Goal: Task Accomplishment & Management: Manage account settings

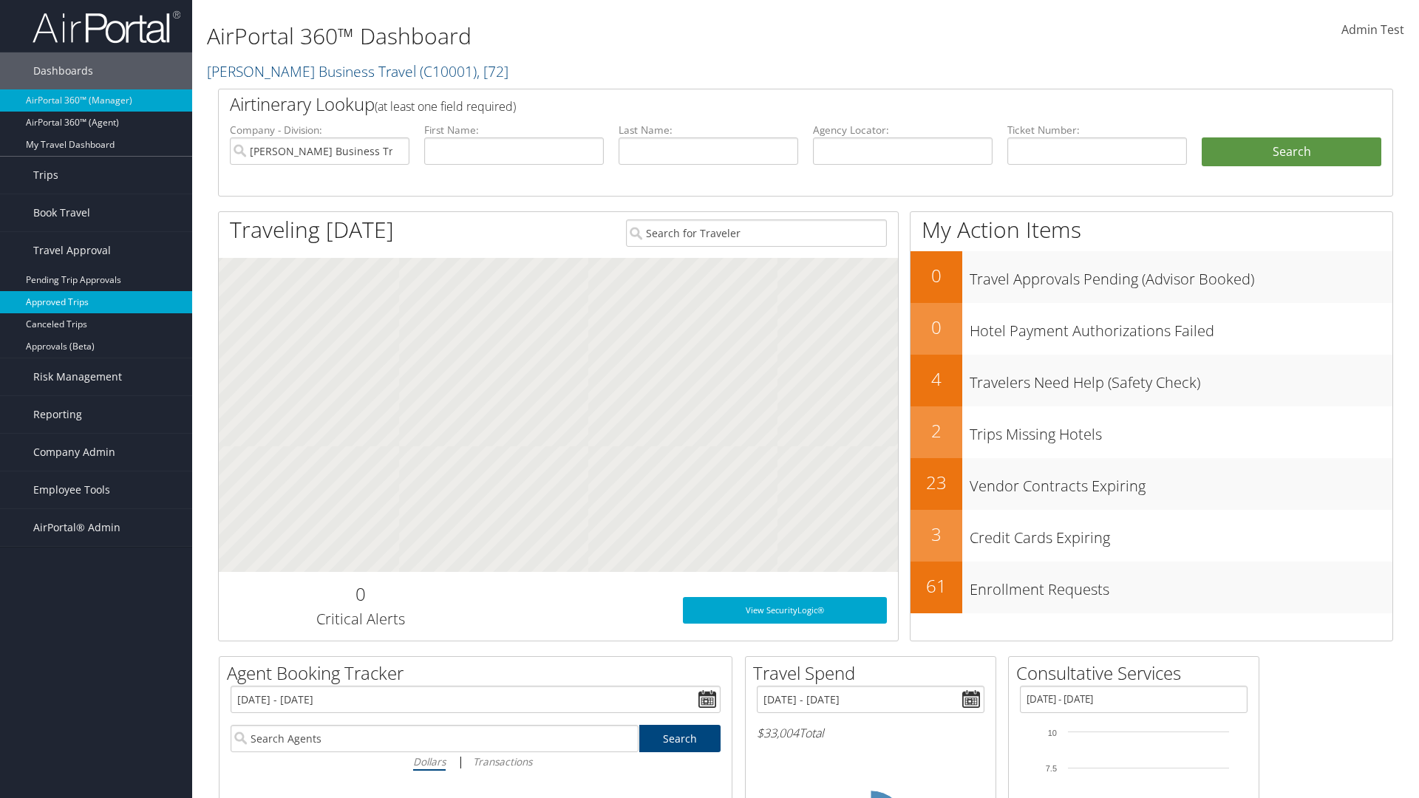
click at [96, 302] on link "Approved Trips" at bounding box center [96, 302] width 192 height 22
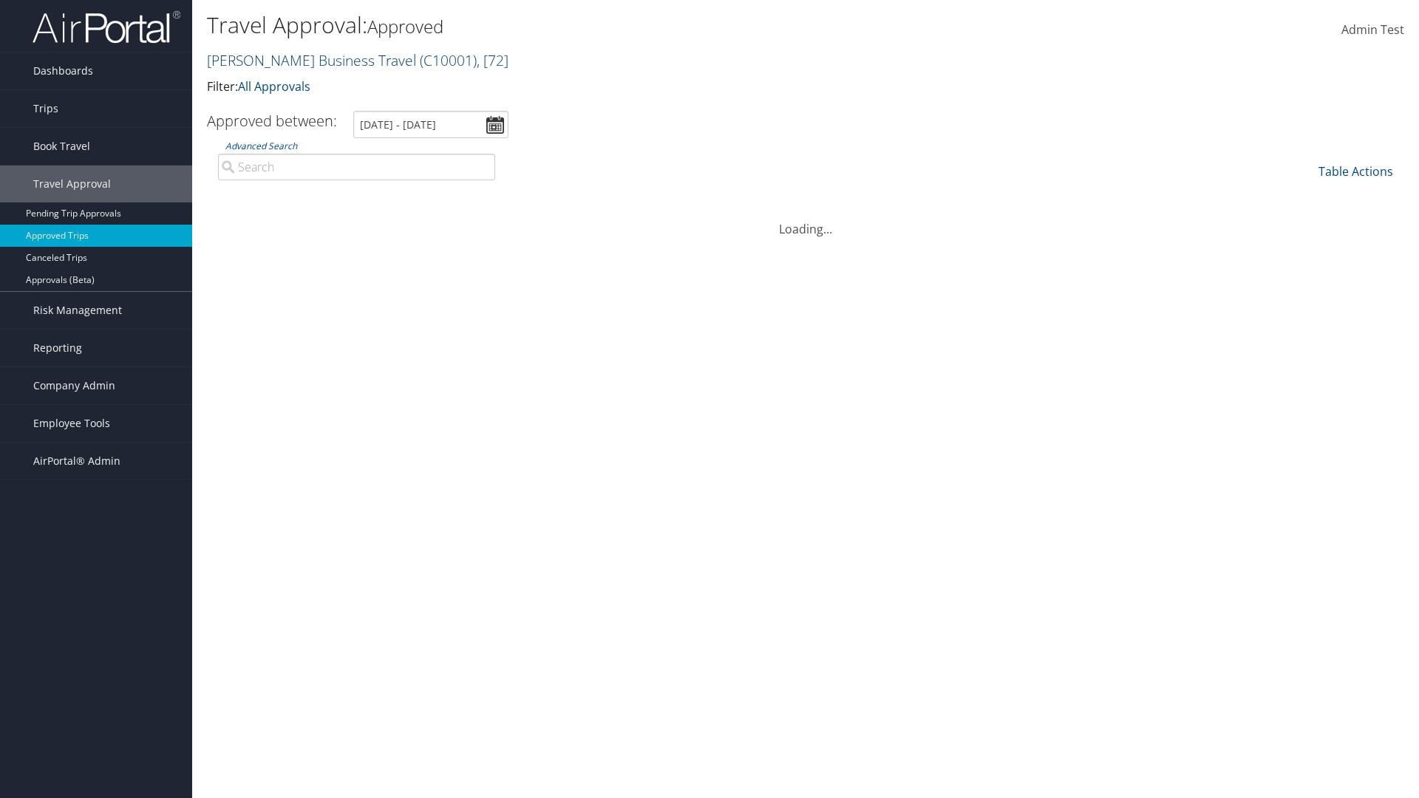
click at [304, 60] on link "Christopherson Business Travel ( C10001 ) , [ 72 ]" at bounding box center [358, 60] width 302 height 20
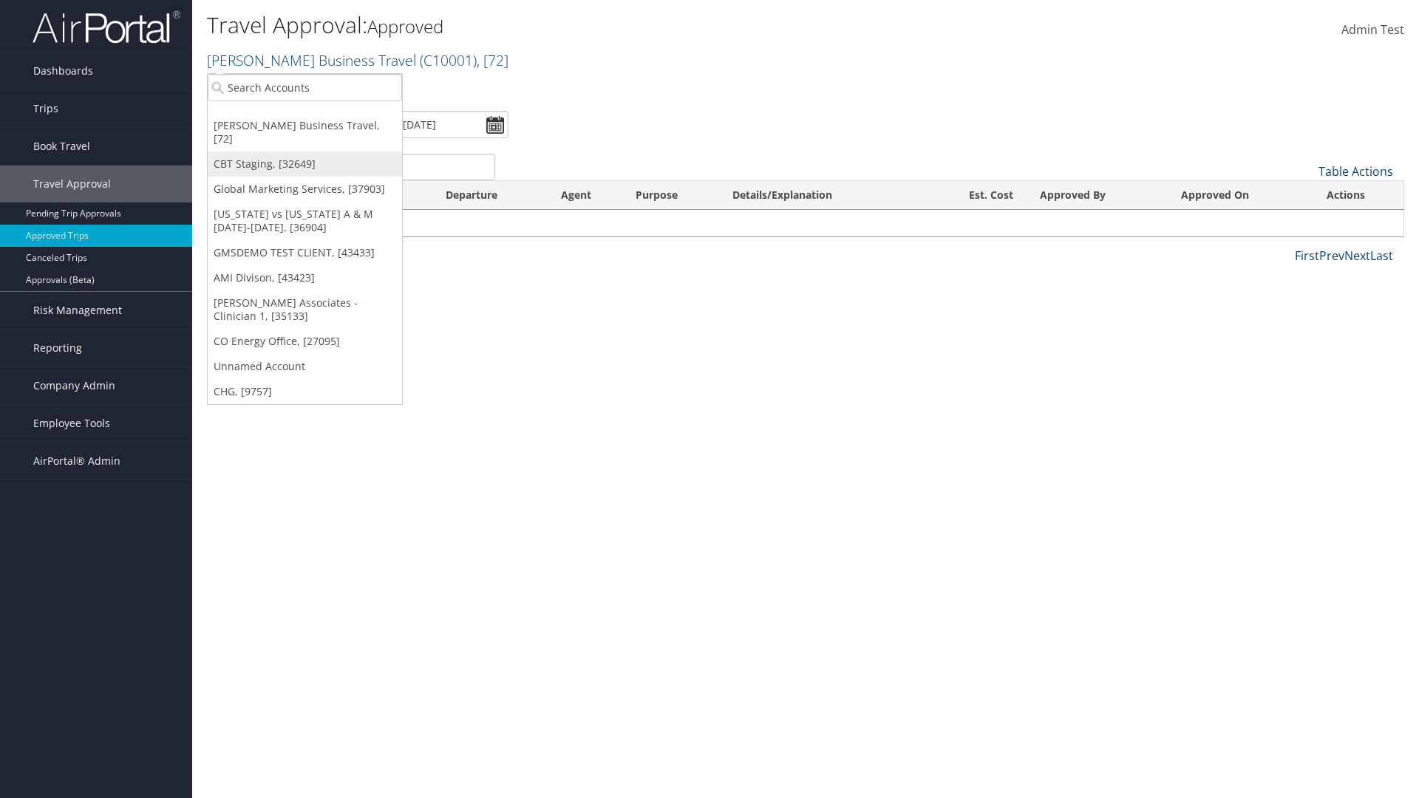
click at [304, 152] on link "CBT Staging, [32649]" at bounding box center [305, 164] width 194 height 25
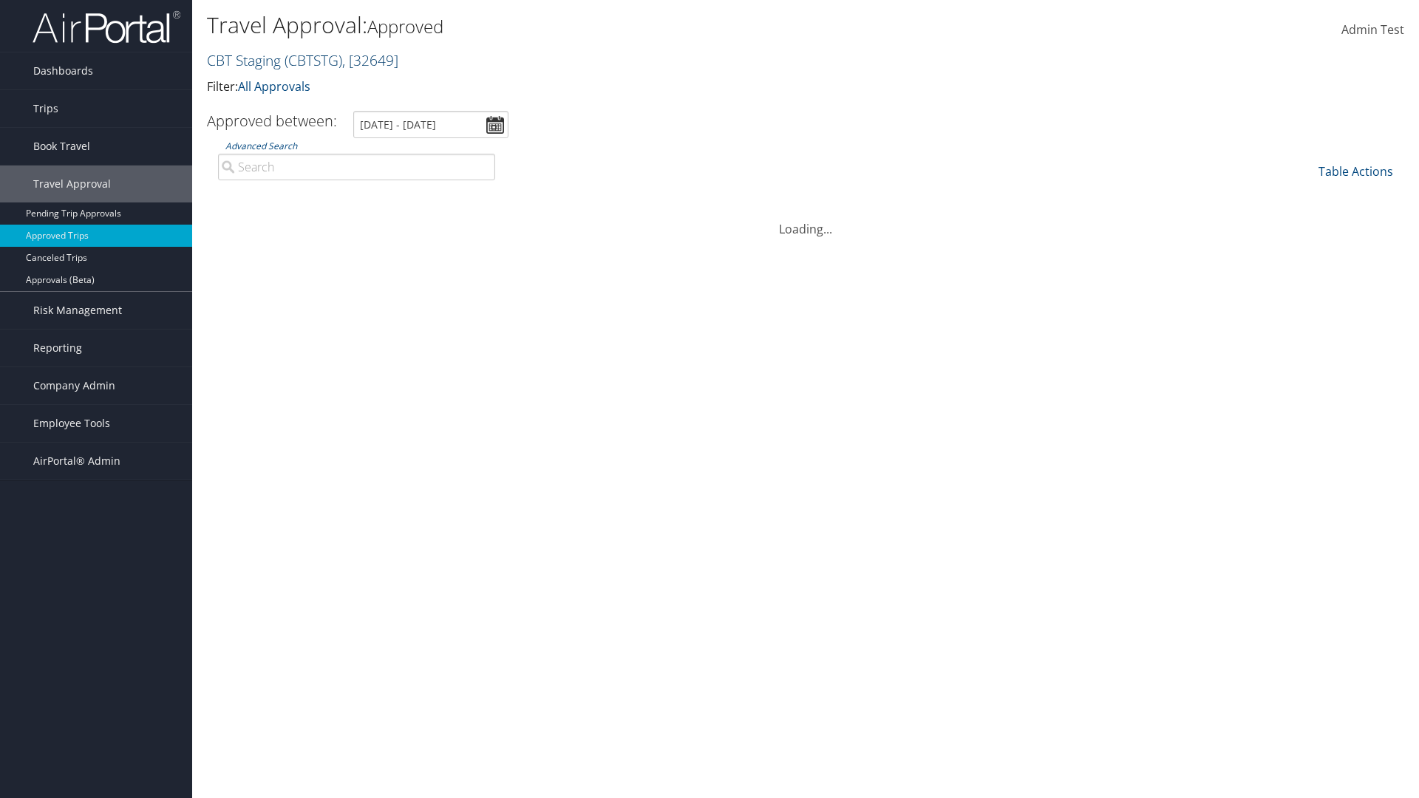
click at [244, 60] on link "CBT Staging ( CBTSTG ) , [ 32649 ]" at bounding box center [302, 60] width 191 height 20
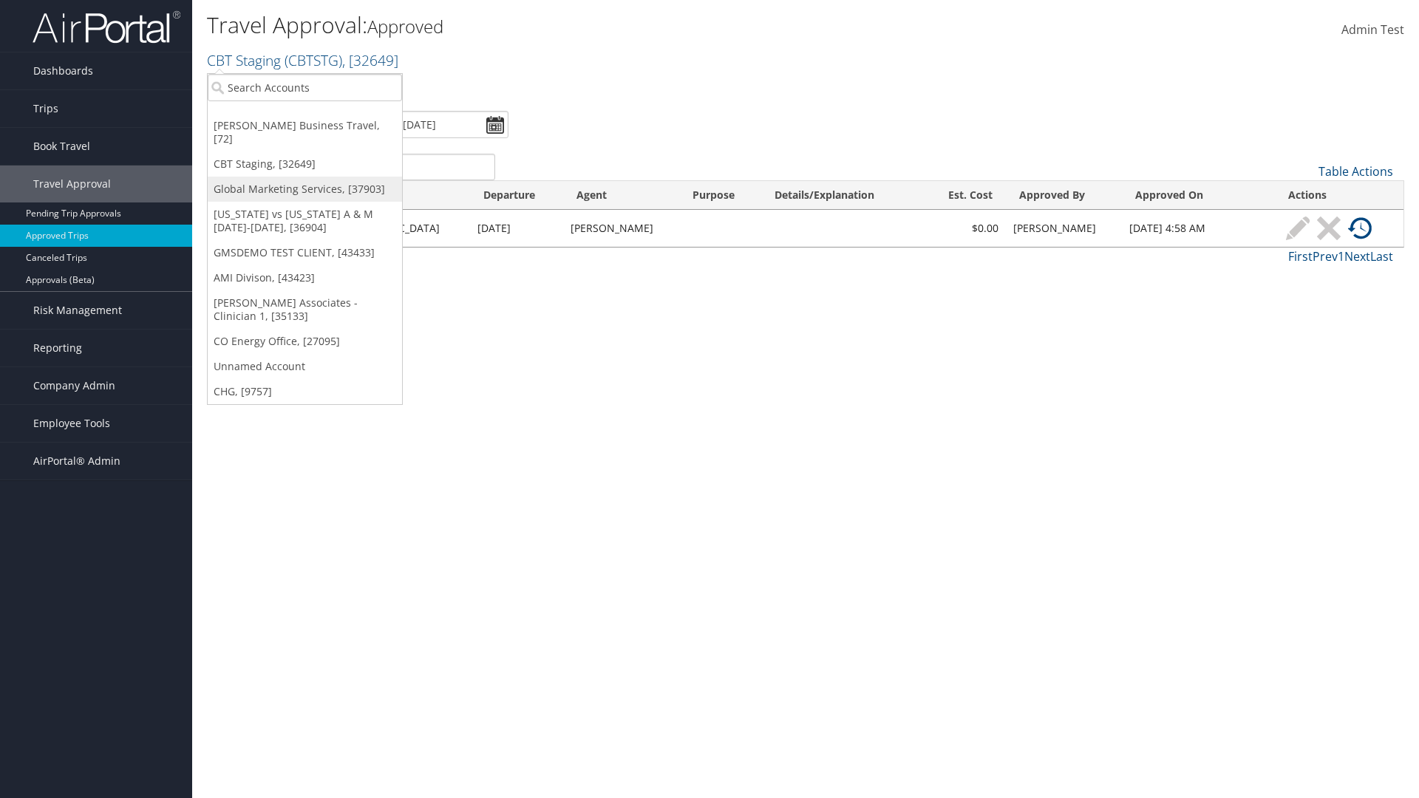
click at [304, 177] on link "Global Marketing Services, [37903]" at bounding box center [305, 189] width 194 height 25
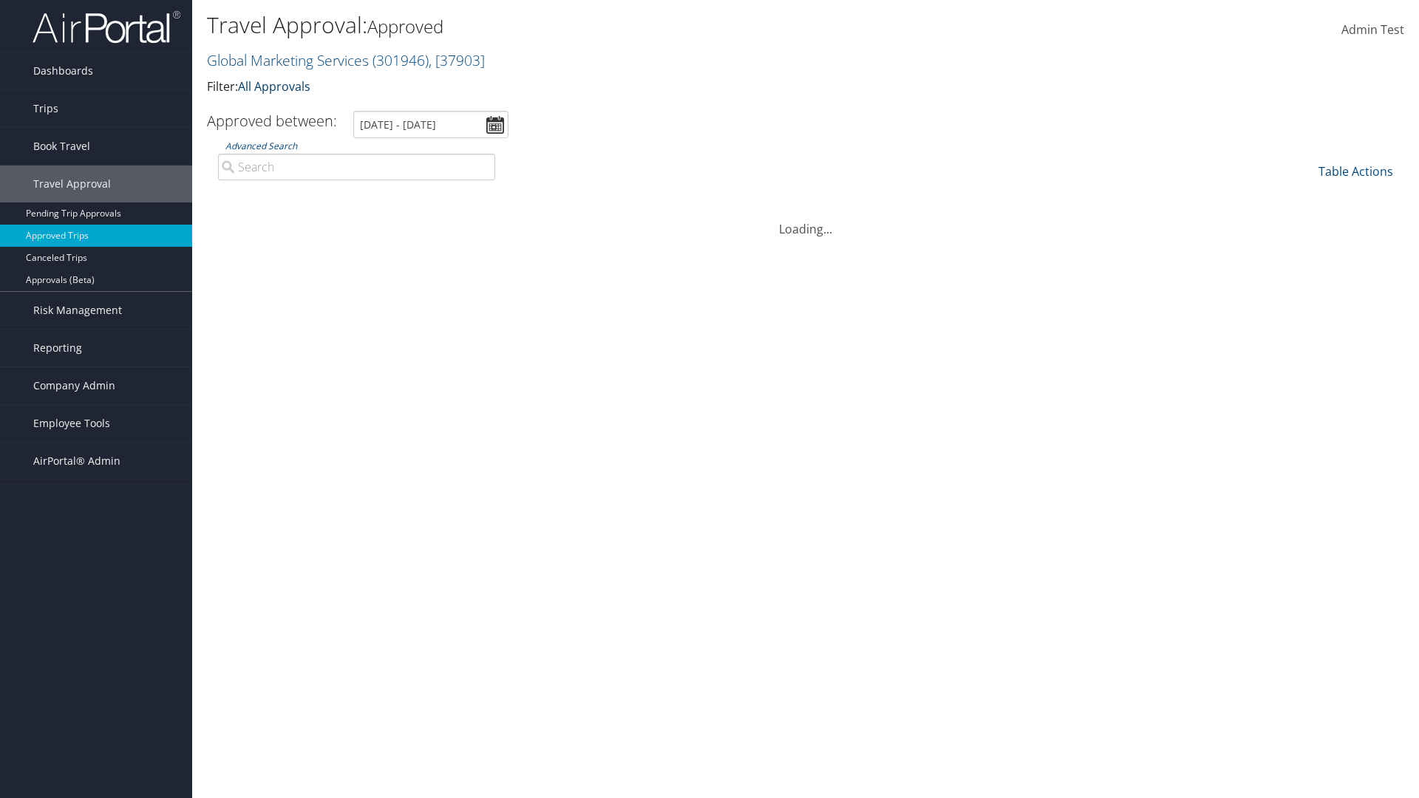
click at [277, 86] on link "All Approvals" at bounding box center [274, 86] width 72 height 16
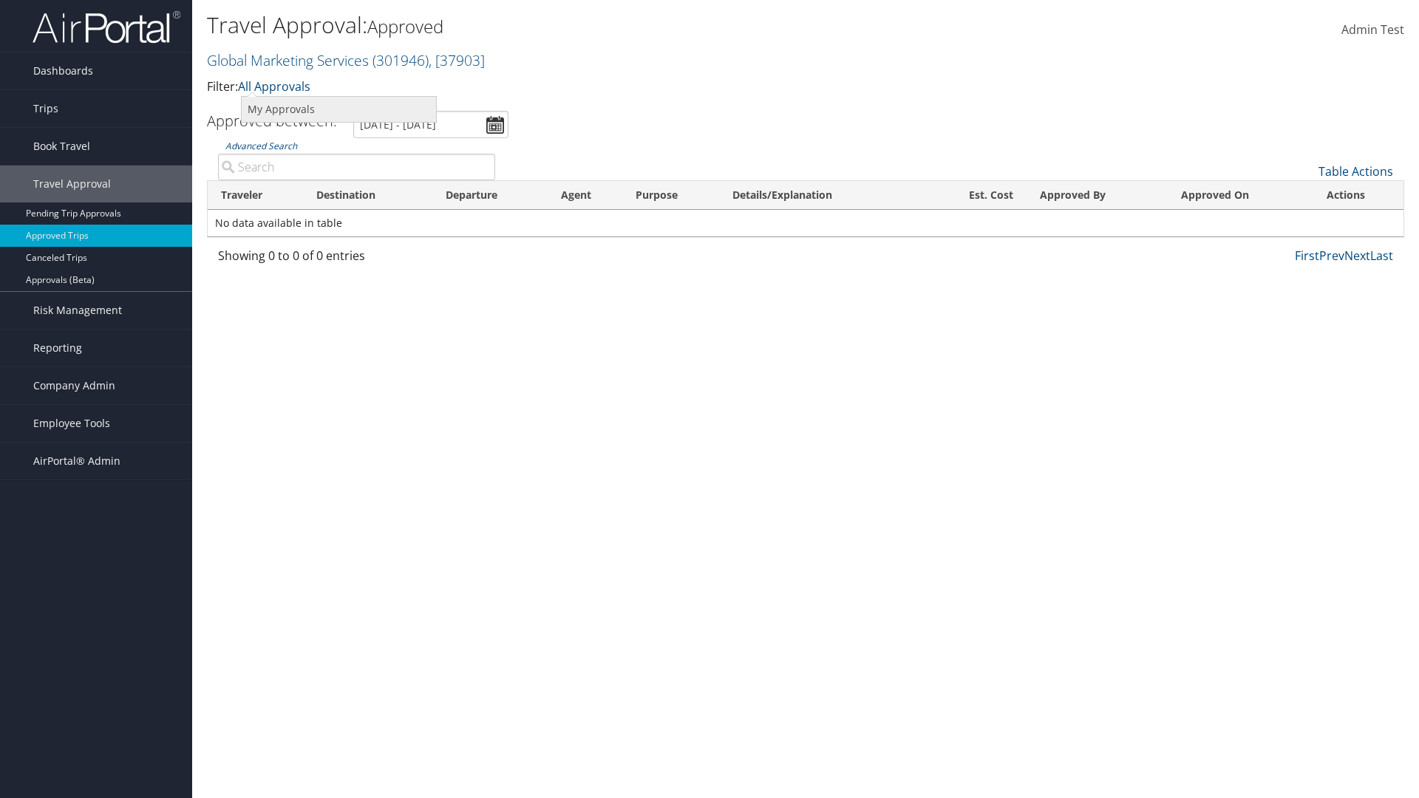
click at [338, 109] on link "My Approvals" at bounding box center [339, 109] width 194 height 25
click at [255, 195] on th "Traveler" at bounding box center [255, 195] width 95 height 29
click at [367, 195] on th "Destination" at bounding box center [367, 195] width 129 height 29
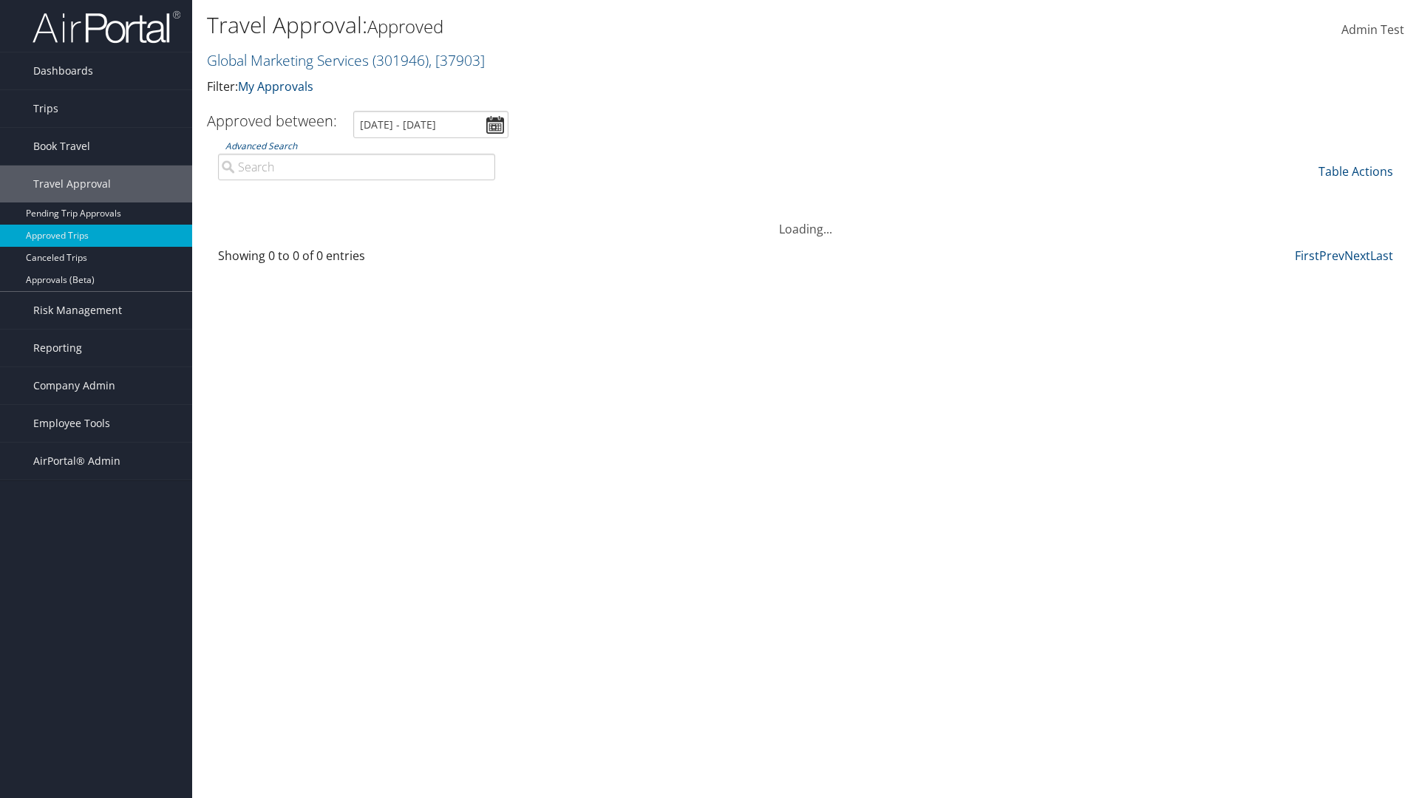
click at [367, 195] on th "Destination" at bounding box center [367, 195] width 129 height 29
click at [490, 195] on th "Departure" at bounding box center [489, 195] width 115 height 29
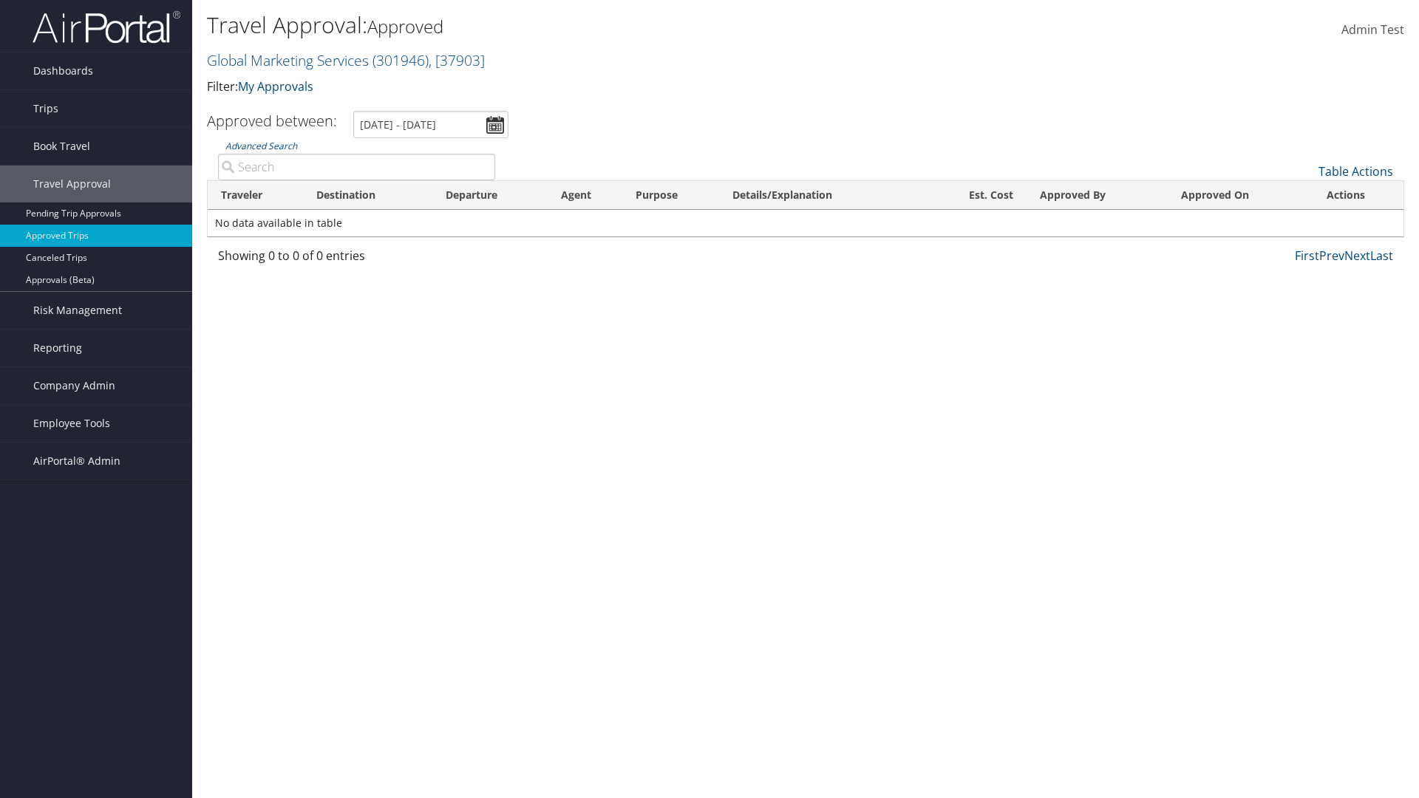
click at [490, 195] on th "Departure" at bounding box center [489, 195] width 115 height 29
click at [976, 195] on th "Est. Cost" at bounding box center [975, 195] width 101 height 29
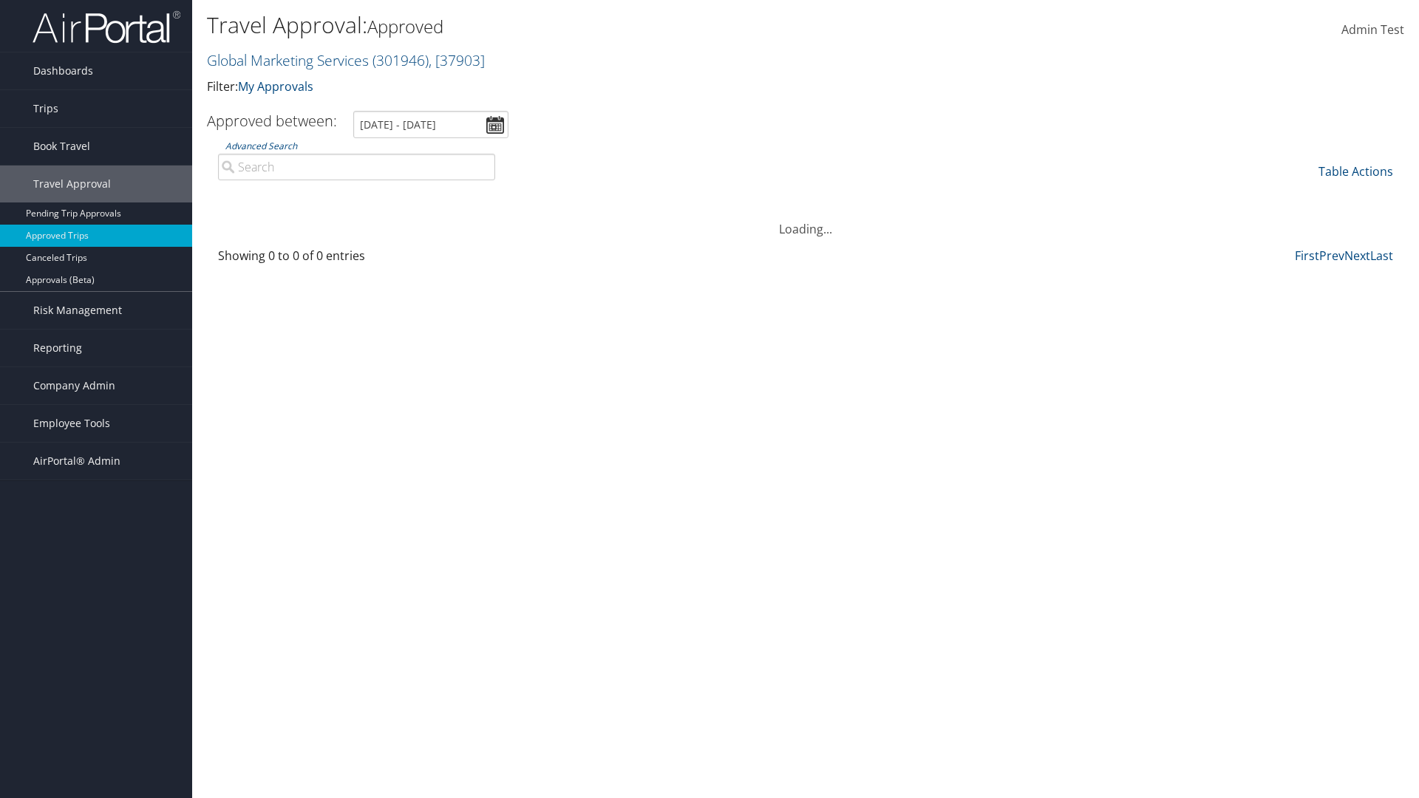
click at [976, 195] on th "Est. Cost" at bounding box center [975, 195] width 101 height 29
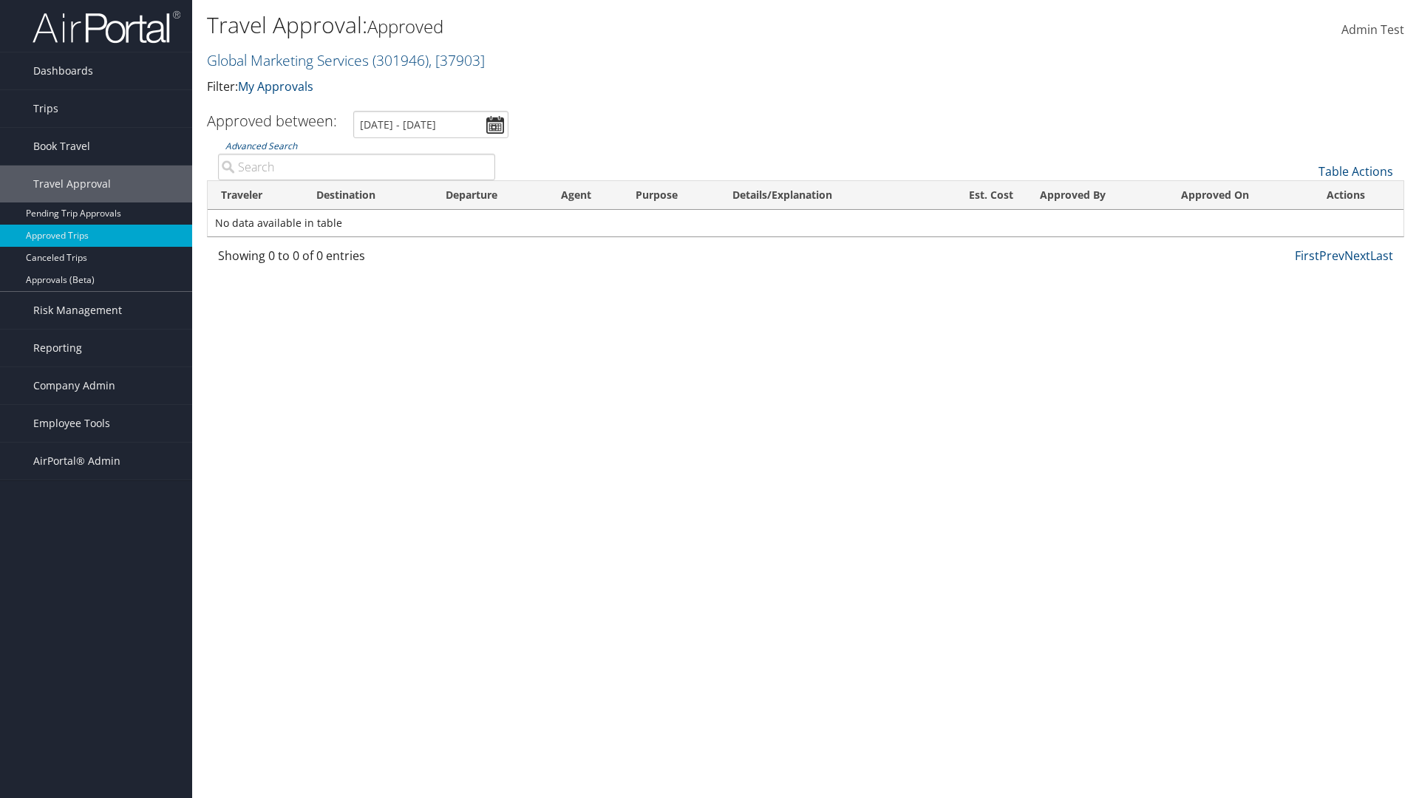
click at [1097, 195] on th "Approved By" at bounding box center [1098, 195] width 142 height 29
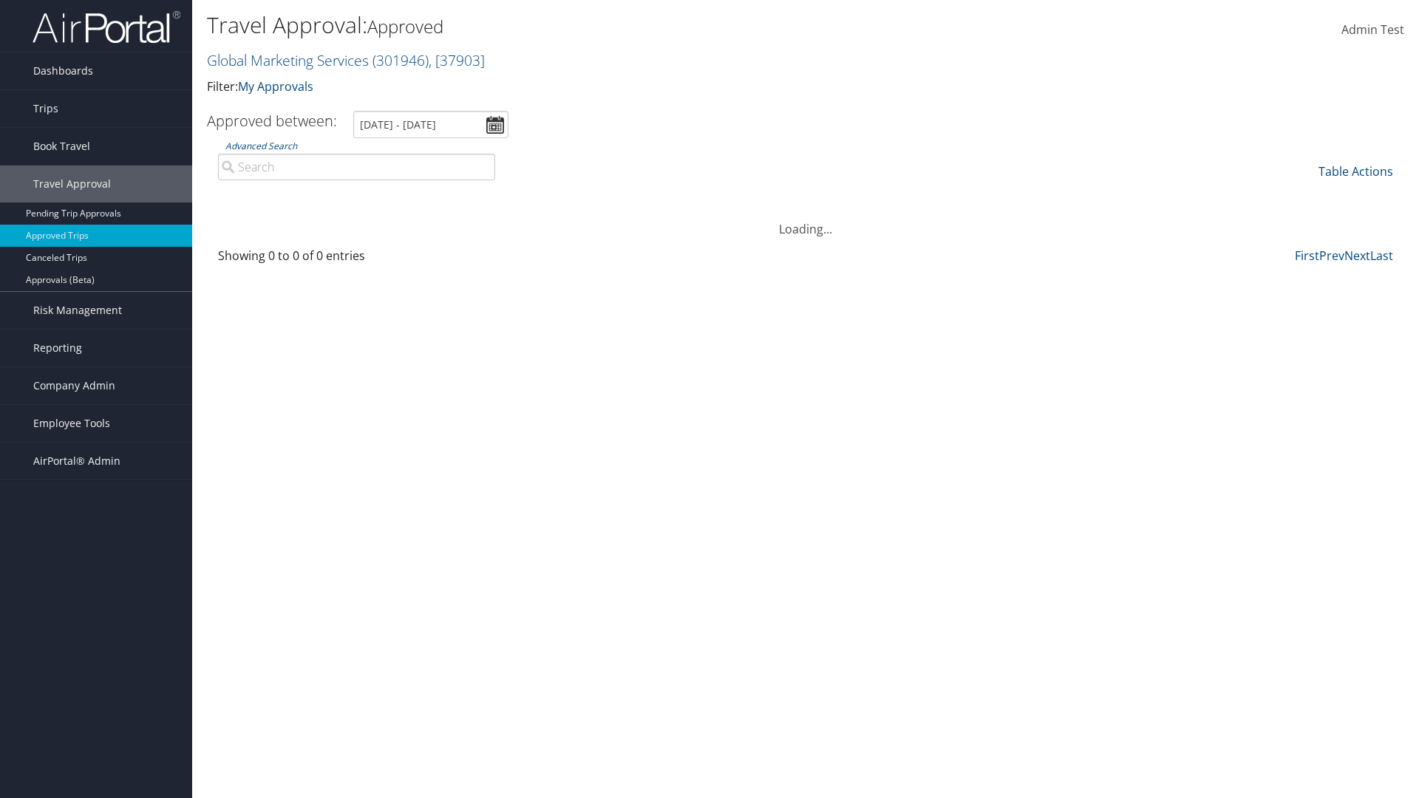
click at [1240, 195] on th "Approved On" at bounding box center [1241, 195] width 146 height 29
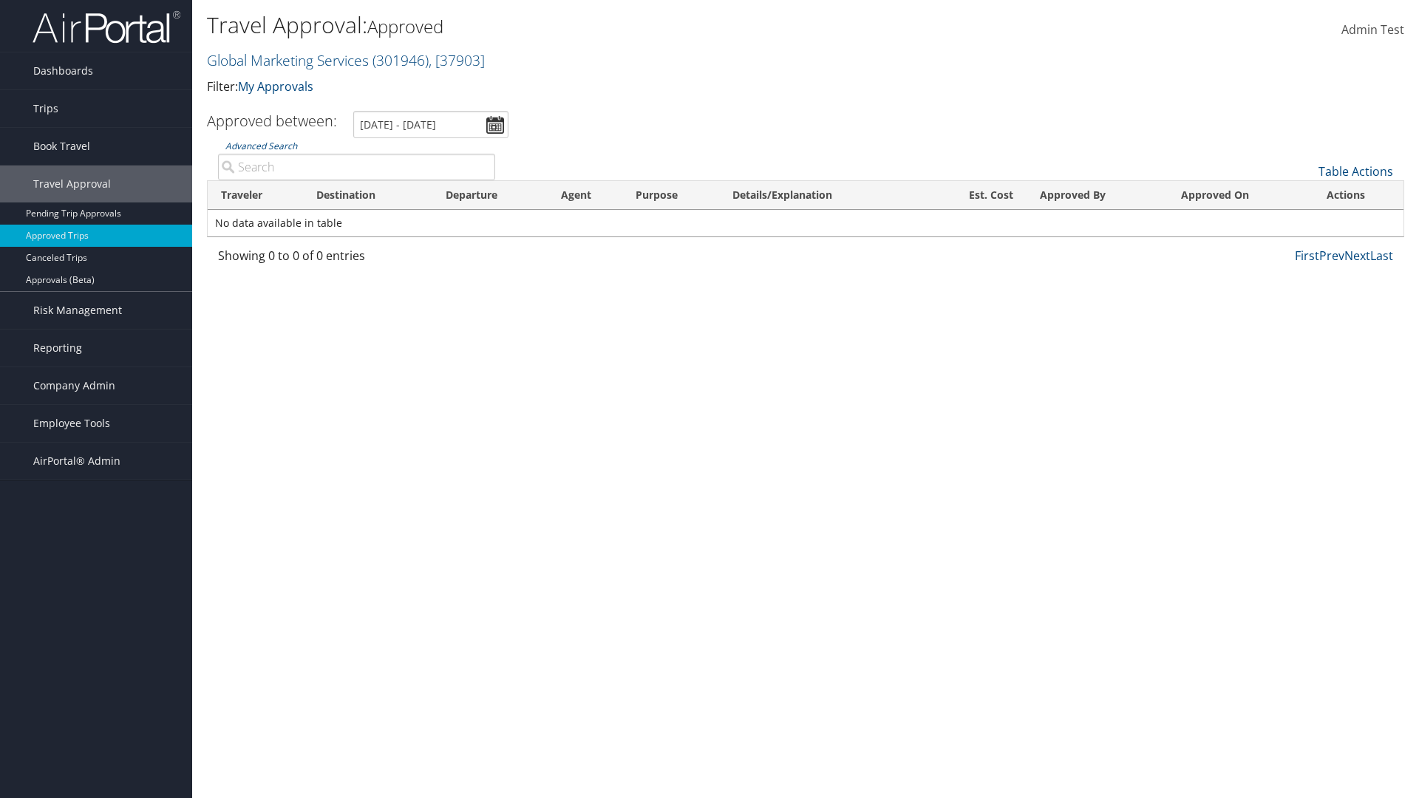
click at [1240, 195] on th "Approved On" at bounding box center [1241, 195] width 146 height 29
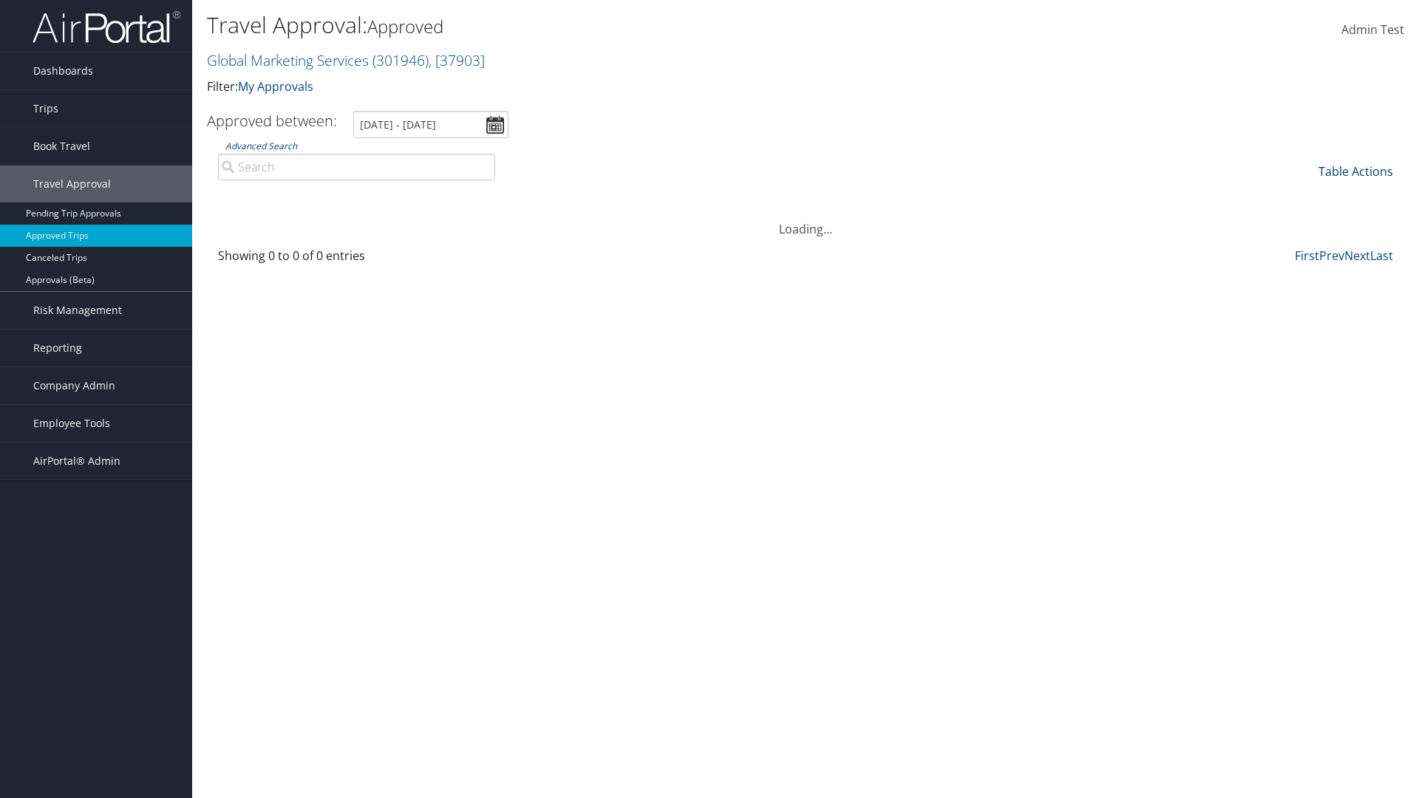
click at [1355, 171] on link "Table Actions" at bounding box center [1356, 171] width 75 height 16
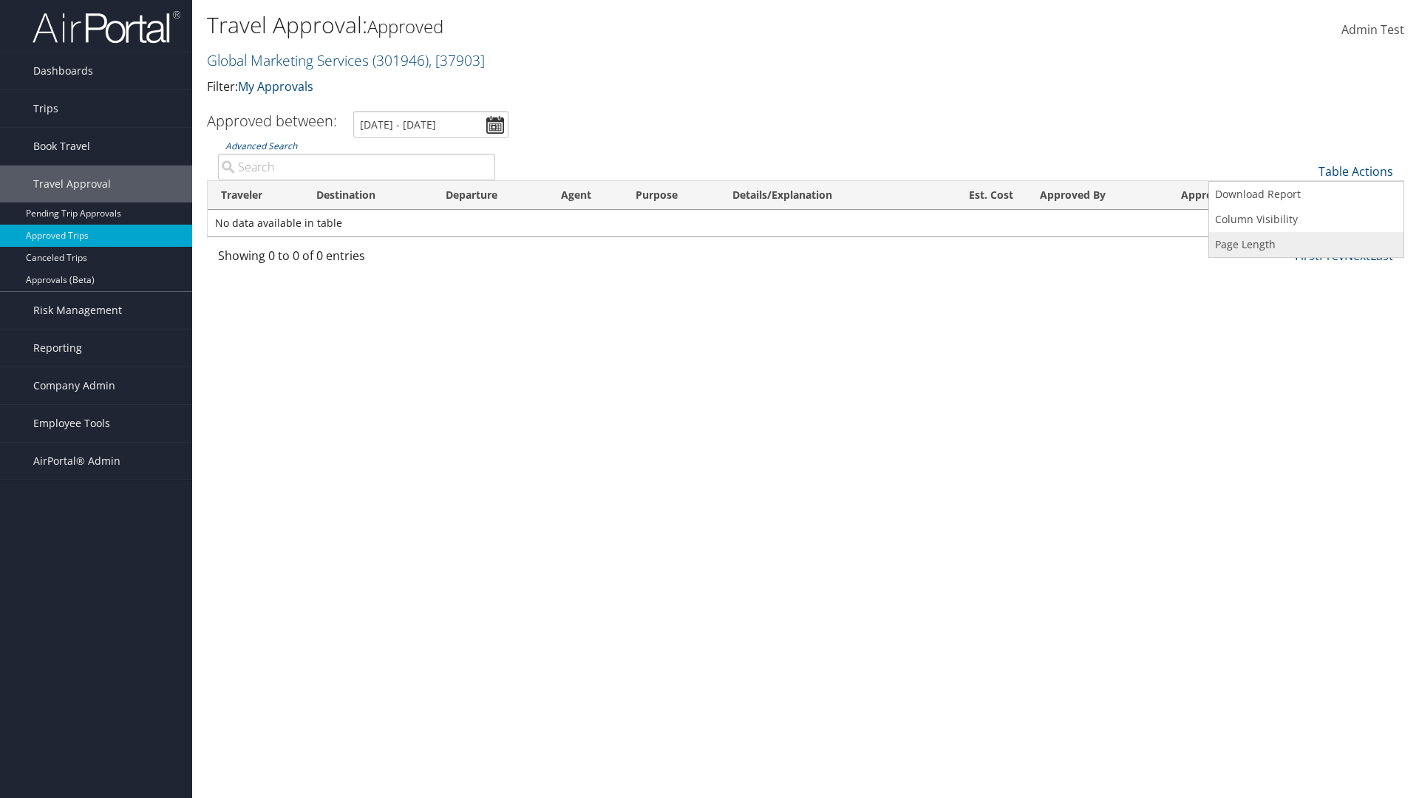
click at [1306, 245] on link "Page Length" at bounding box center [1306, 244] width 194 height 25
click at [1306, 221] on link "25" at bounding box center [1306, 220] width 194 height 25
click at [1355, 171] on link "Table Actions" at bounding box center [1356, 171] width 75 height 16
click at [1306, 245] on link "Page Length" at bounding box center [1306, 244] width 194 height 25
click at [1306, 246] on link "50" at bounding box center [1306, 246] width 194 height 25
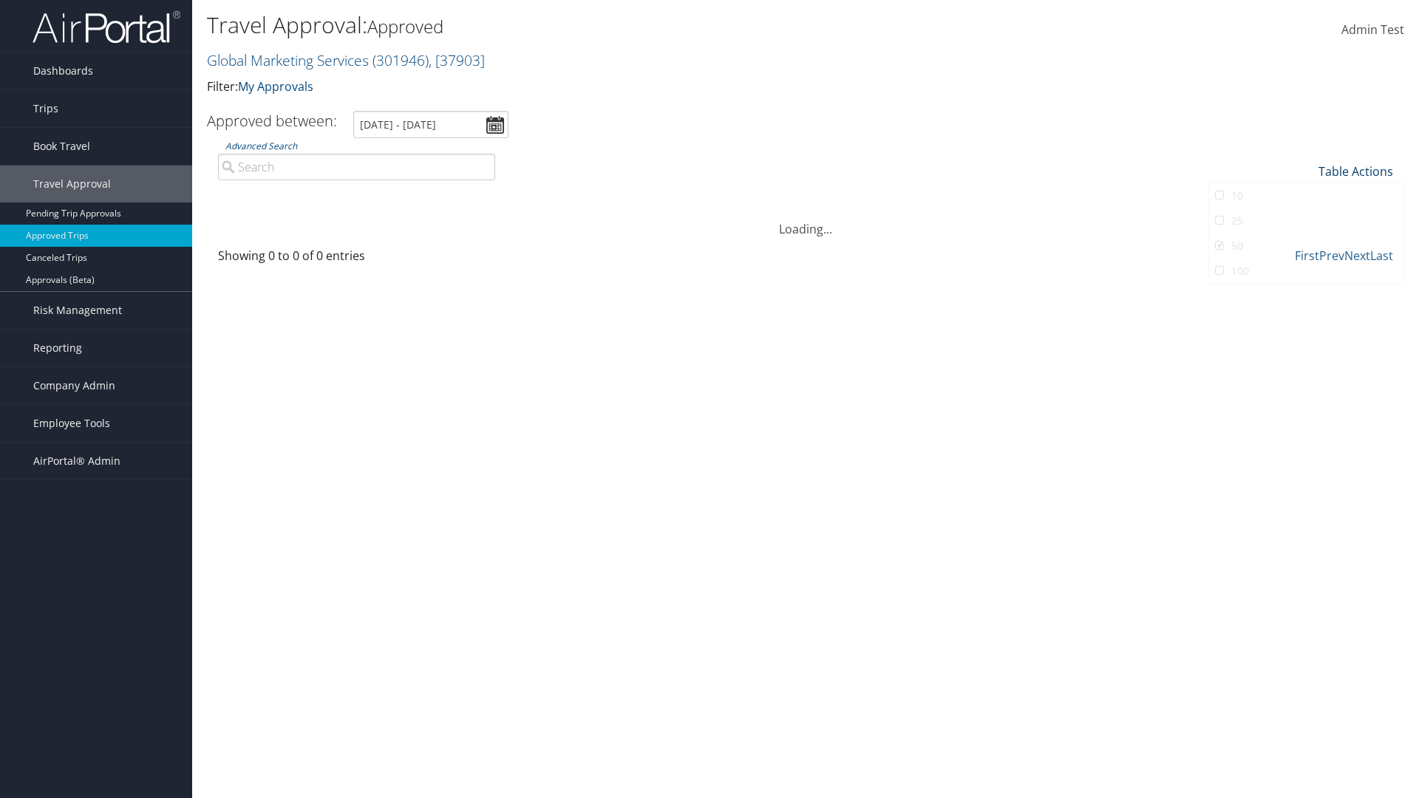
click at [1355, 171] on link "Table Actions" at bounding box center [1356, 171] width 75 height 16
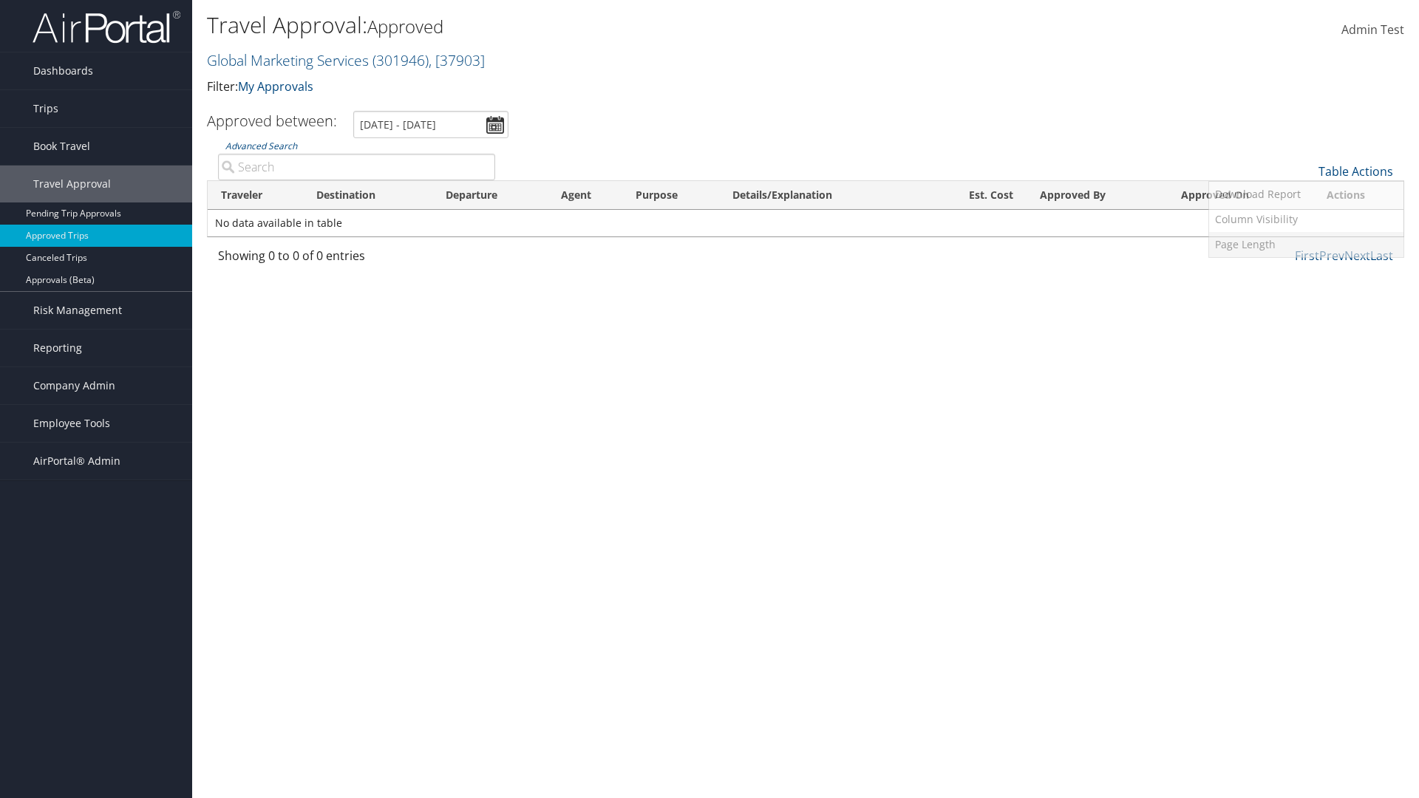
click at [1306, 245] on link "Page Length" at bounding box center [1306, 244] width 194 height 25
click at [1306, 271] on link "100" at bounding box center [1306, 271] width 194 height 25
